Goal: Task Accomplishment & Management: Use online tool/utility

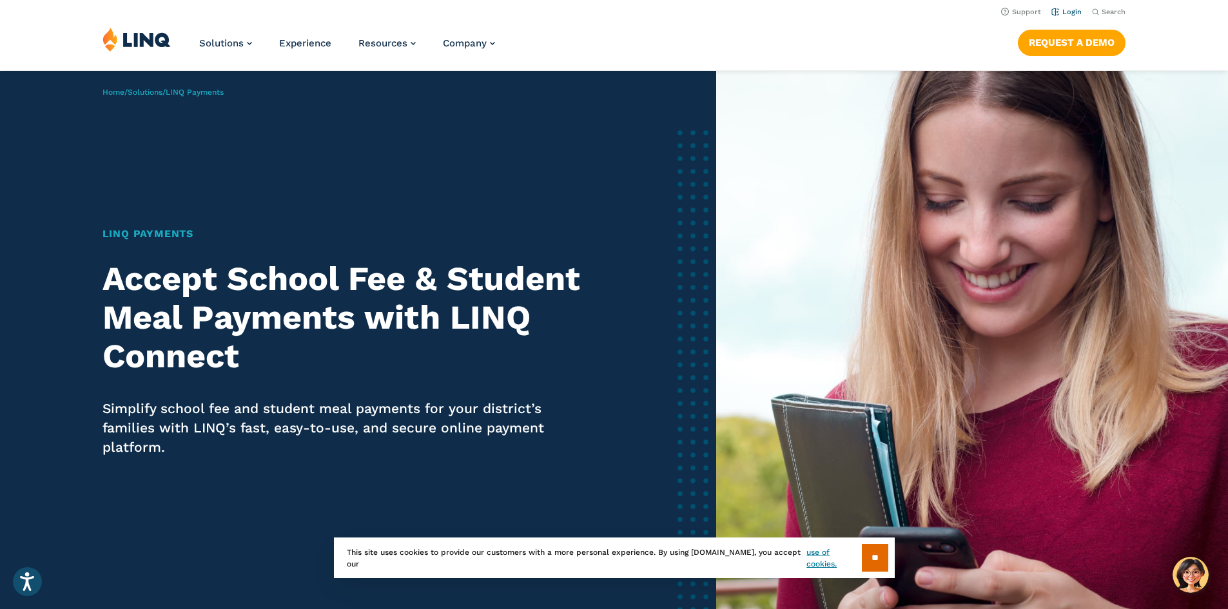
click at [1069, 14] on link "Login" at bounding box center [1066, 12] width 30 height 8
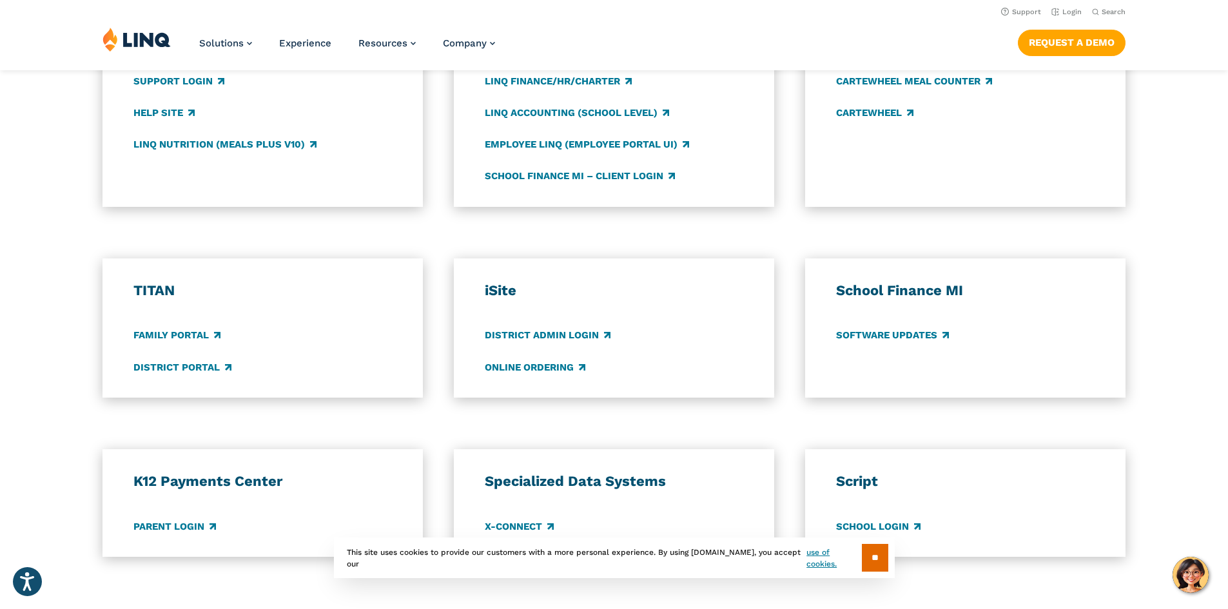
scroll to position [709, 0]
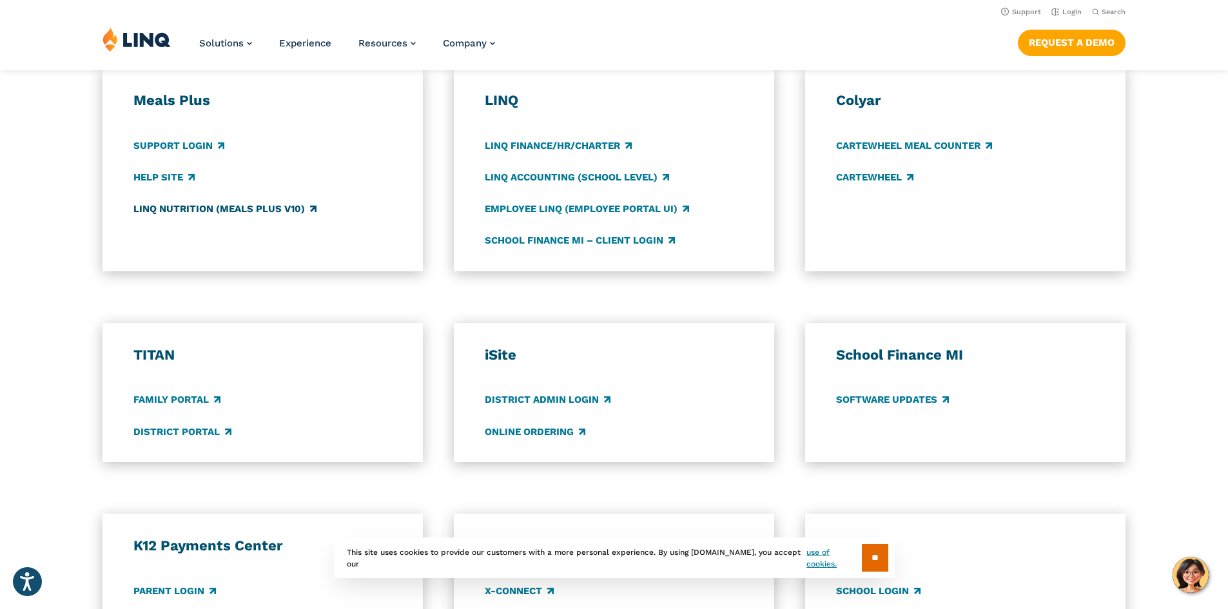
click at [160, 209] on link "LINQ Nutrition (Meals Plus v10)" at bounding box center [224, 209] width 183 height 14
click at [199, 146] on link "Support Login" at bounding box center [178, 146] width 91 height 14
